Goal: Task Accomplishment & Management: Use online tool/utility

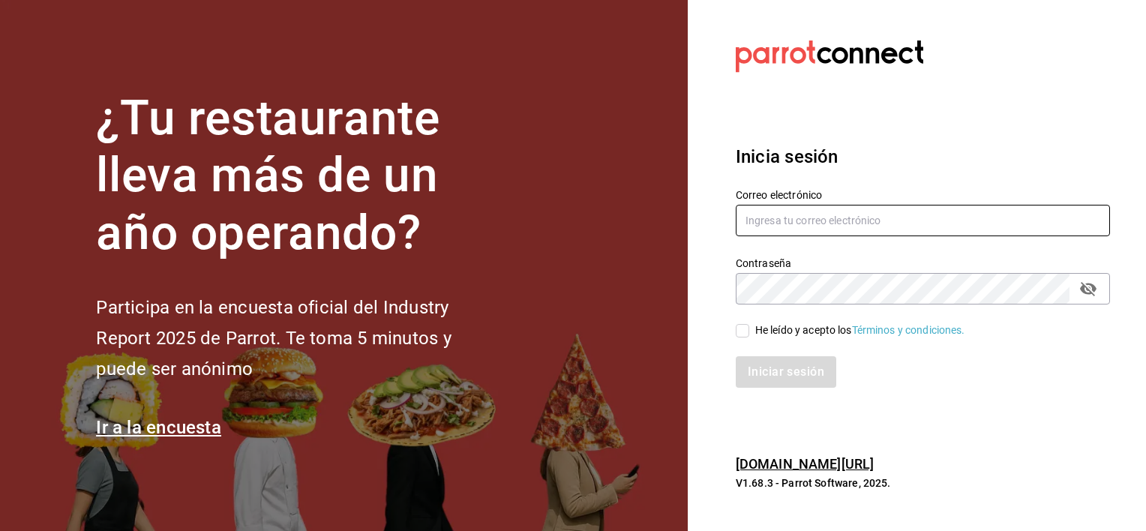
type input "[PERSON_NAME][EMAIL_ADDRESS][PERSON_NAME][DOMAIN_NAME]"
click at [737, 330] on input "He leído y acepto los Términos y condiciones." at bounding box center [743, 331] width 14 height 14
checkbox input "true"
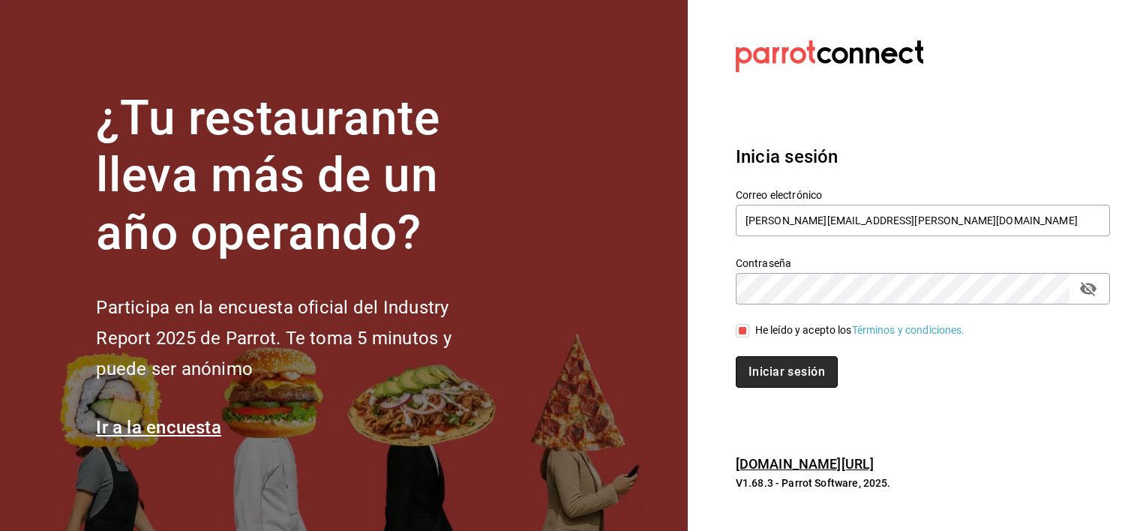
click at [774, 368] on button "Iniciar sesión" at bounding box center [787, 372] width 102 height 32
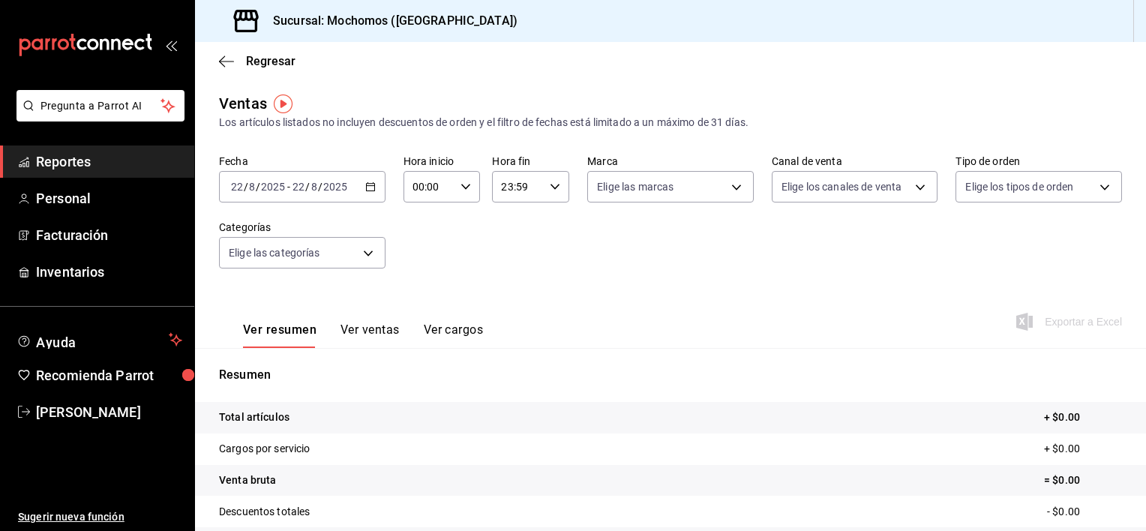
click at [368, 188] on icon "button" at bounding box center [370, 187] width 11 height 11
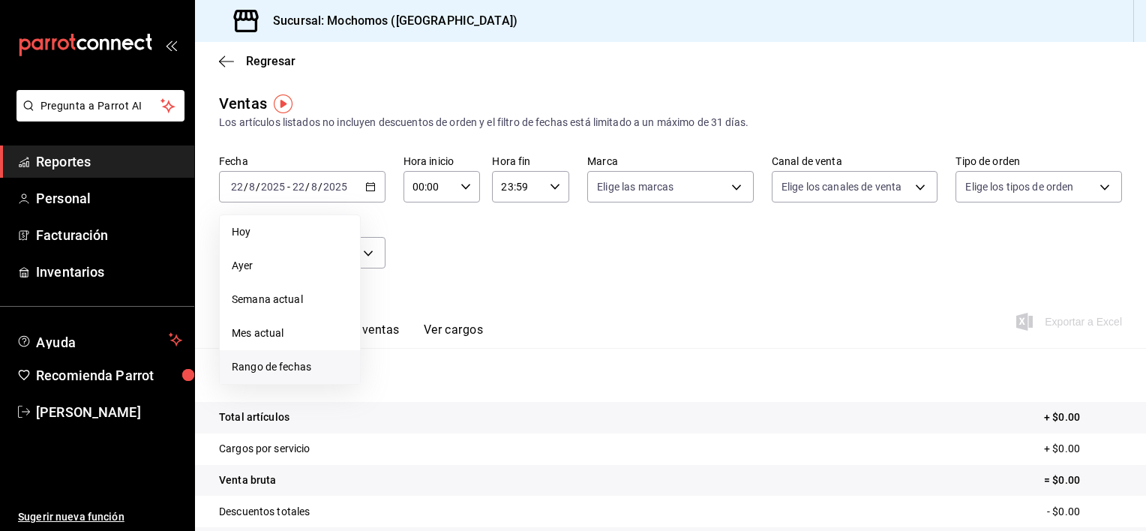
click at [302, 357] on li "Rango de fechas" at bounding box center [290, 367] width 140 height 34
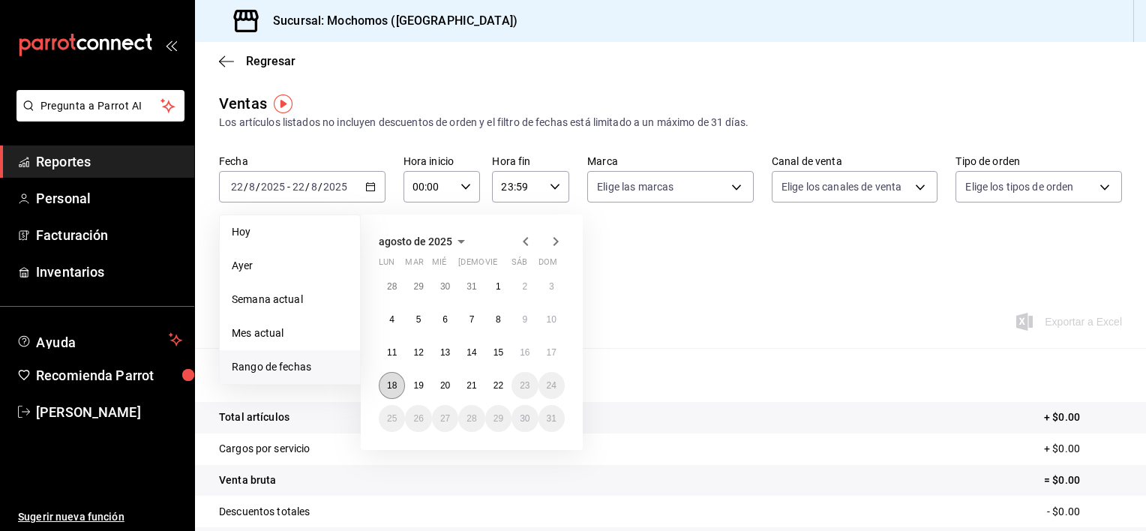
click at [383, 385] on button "18" at bounding box center [392, 385] width 26 height 27
click at [497, 387] on abbr "22" at bounding box center [499, 385] width 10 height 11
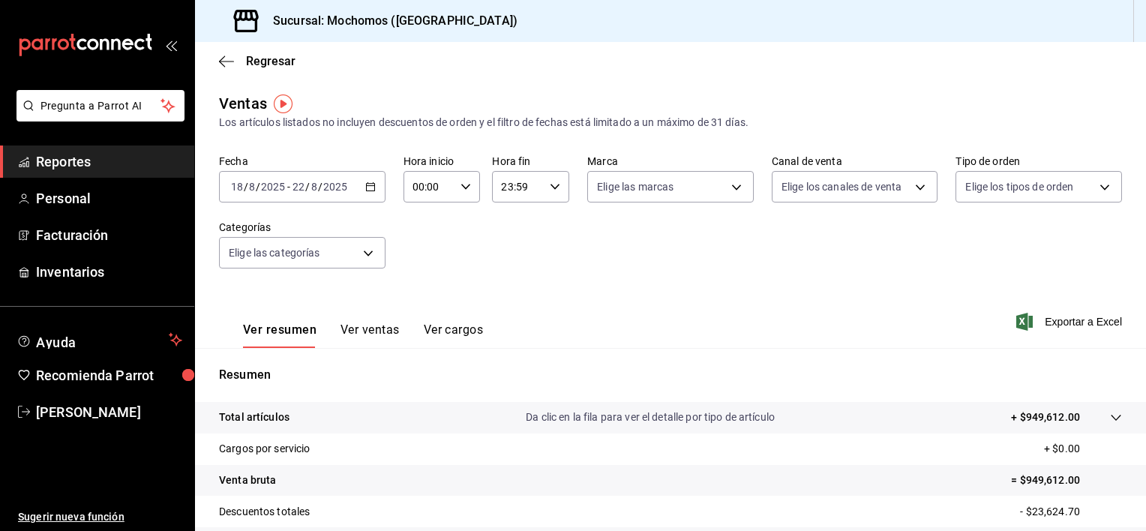
click at [465, 183] on icon "button" at bounding box center [466, 187] width 11 height 11
click at [429, 255] on button "01" at bounding box center [420, 261] width 32 height 30
type input "01:00"
click at [421, 231] on span "05" at bounding box center [420, 225] width 14 height 12
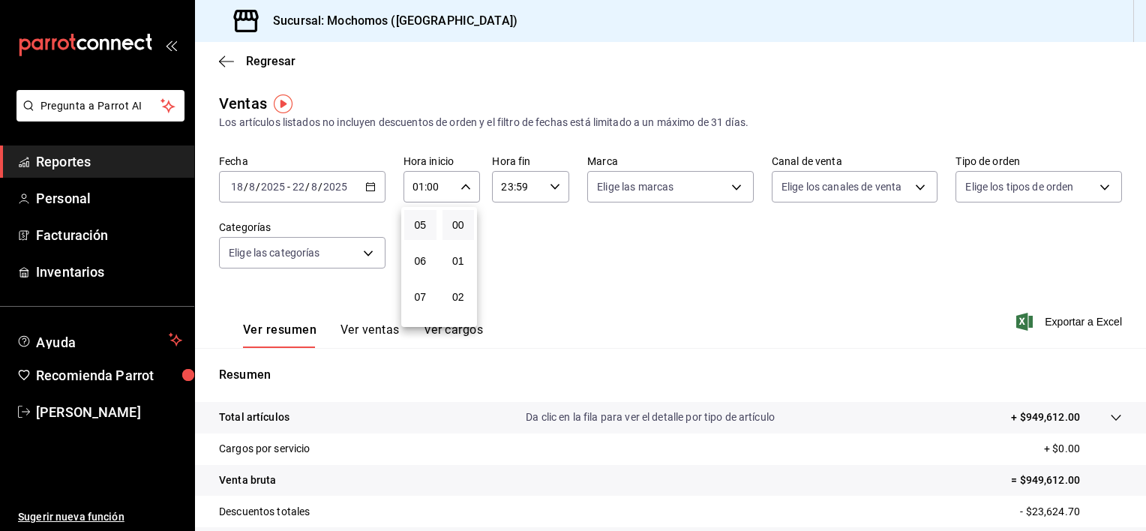
type input "05:00"
click at [554, 188] on div at bounding box center [573, 265] width 1146 height 531
click at [554, 188] on icon "button" at bounding box center [555, 187] width 11 height 11
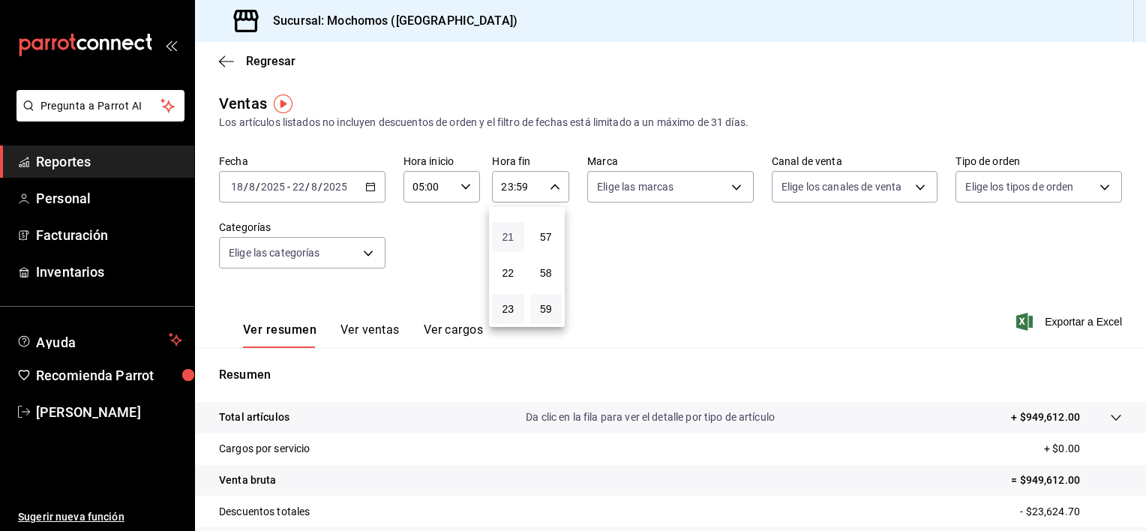
click at [509, 235] on span "21" at bounding box center [508, 237] width 14 height 12
type input "21:59"
click at [509, 226] on button "05" at bounding box center [508, 217] width 32 height 30
type input "05:59"
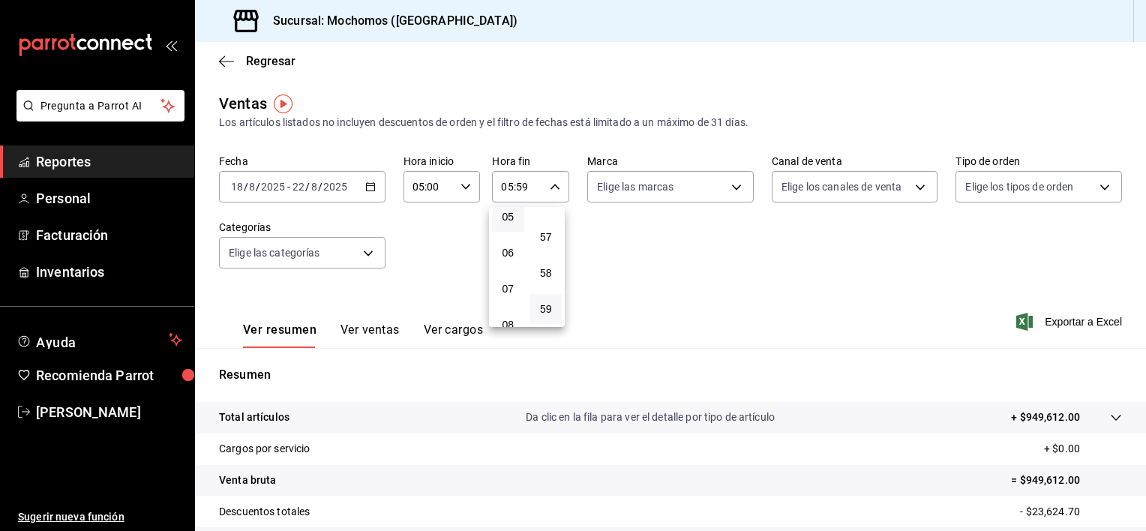
click at [408, 237] on div at bounding box center [573, 265] width 1146 height 531
click at [1048, 323] on span "Exportar a Excel" at bounding box center [1070, 322] width 103 height 18
